Goal: Find specific page/section: Find specific page/section

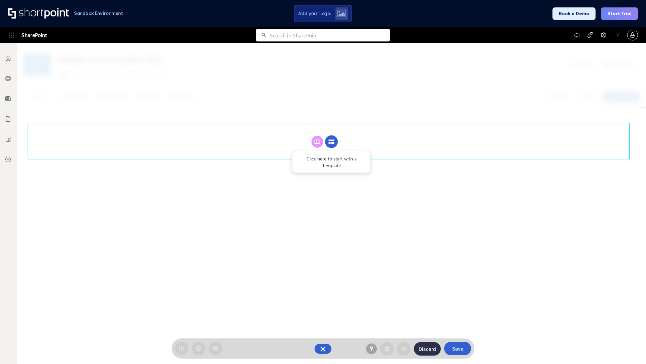
click at [332, 141] on circle at bounding box center [331, 141] width 13 height 13
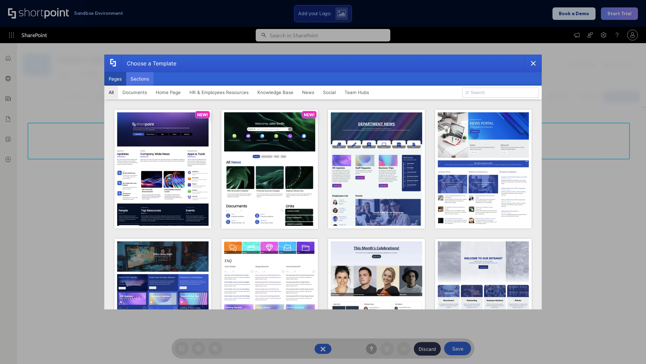
click at [140, 79] on button "Sections" at bounding box center [139, 78] width 27 height 13
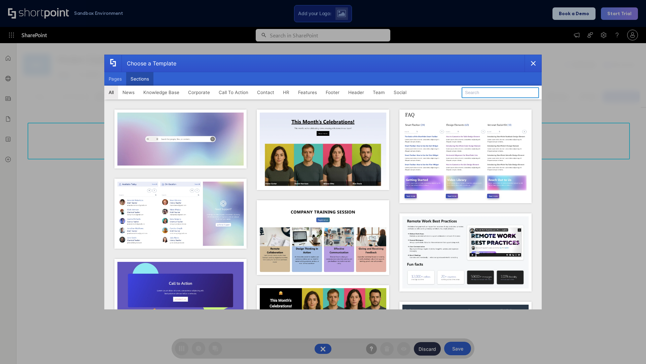
type input "Healthcare Header"
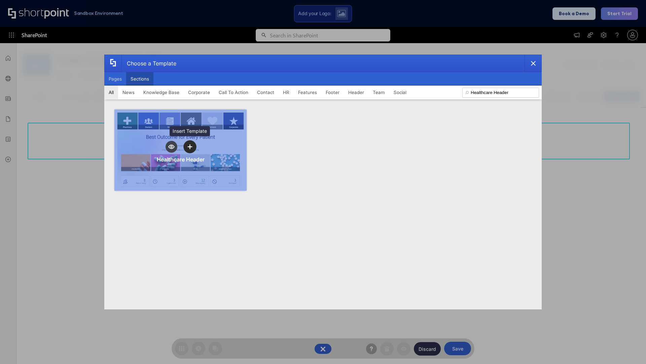
click at [190, 146] on icon "template selector" at bounding box center [190, 146] width 5 height 5
